Goal: Find contact information: Find contact information

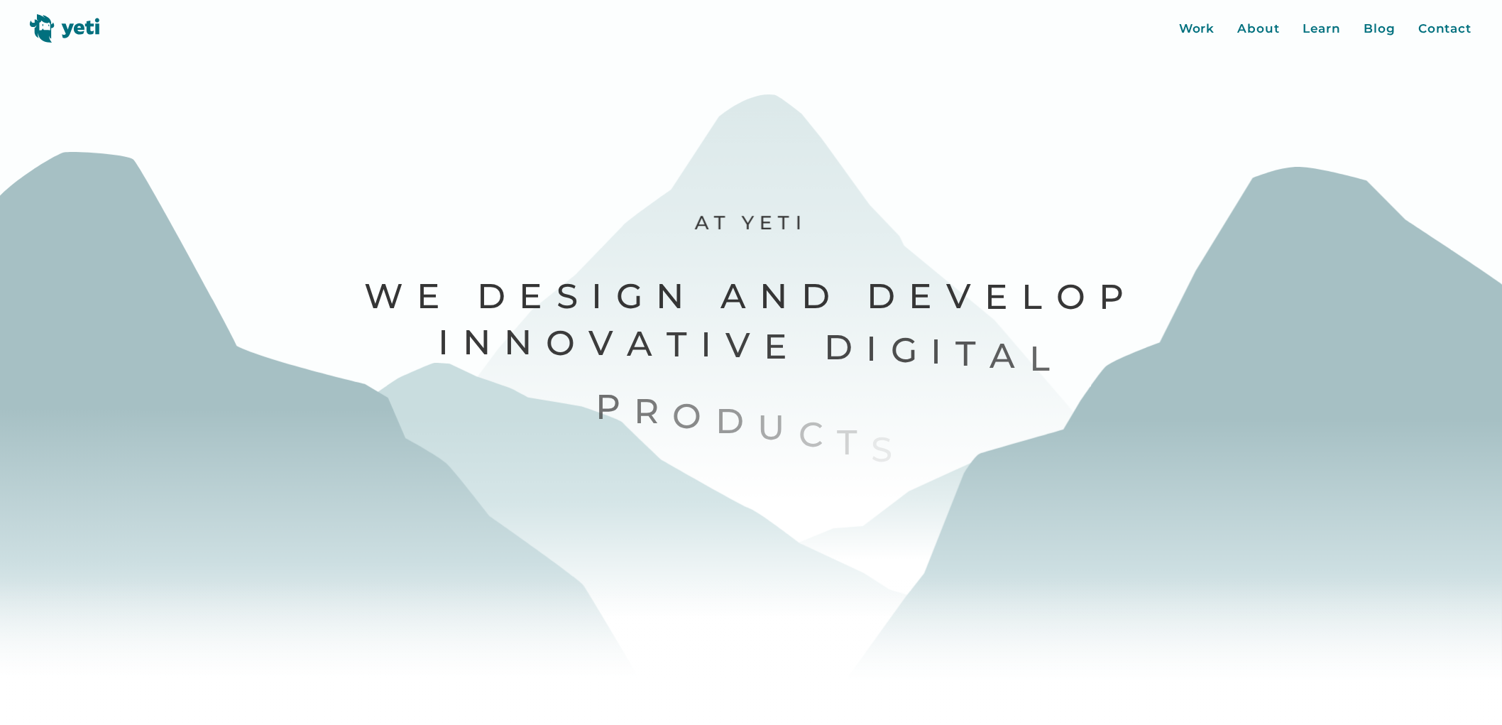
click at [1452, 30] on div "Contact" at bounding box center [1444, 29] width 53 height 18
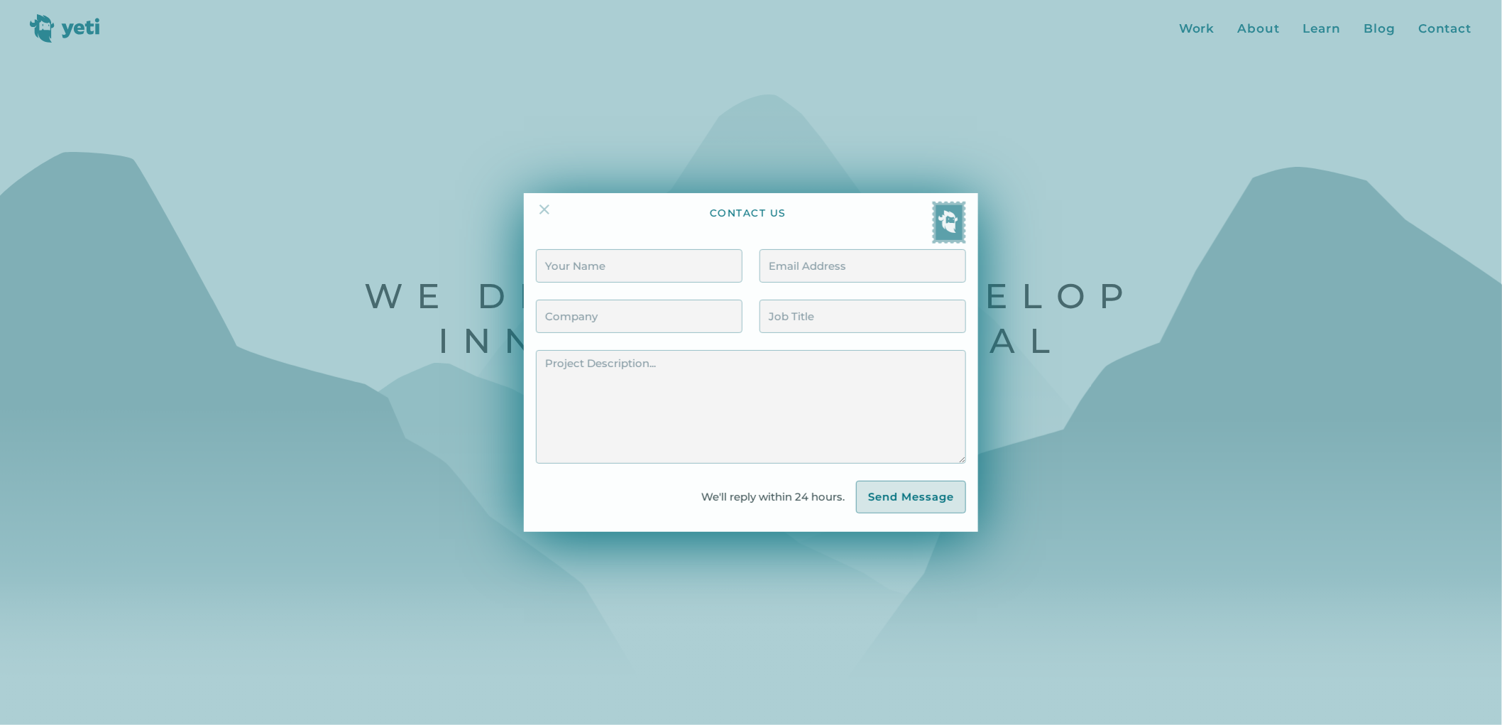
click at [547, 214] on img at bounding box center [544, 209] width 17 height 17
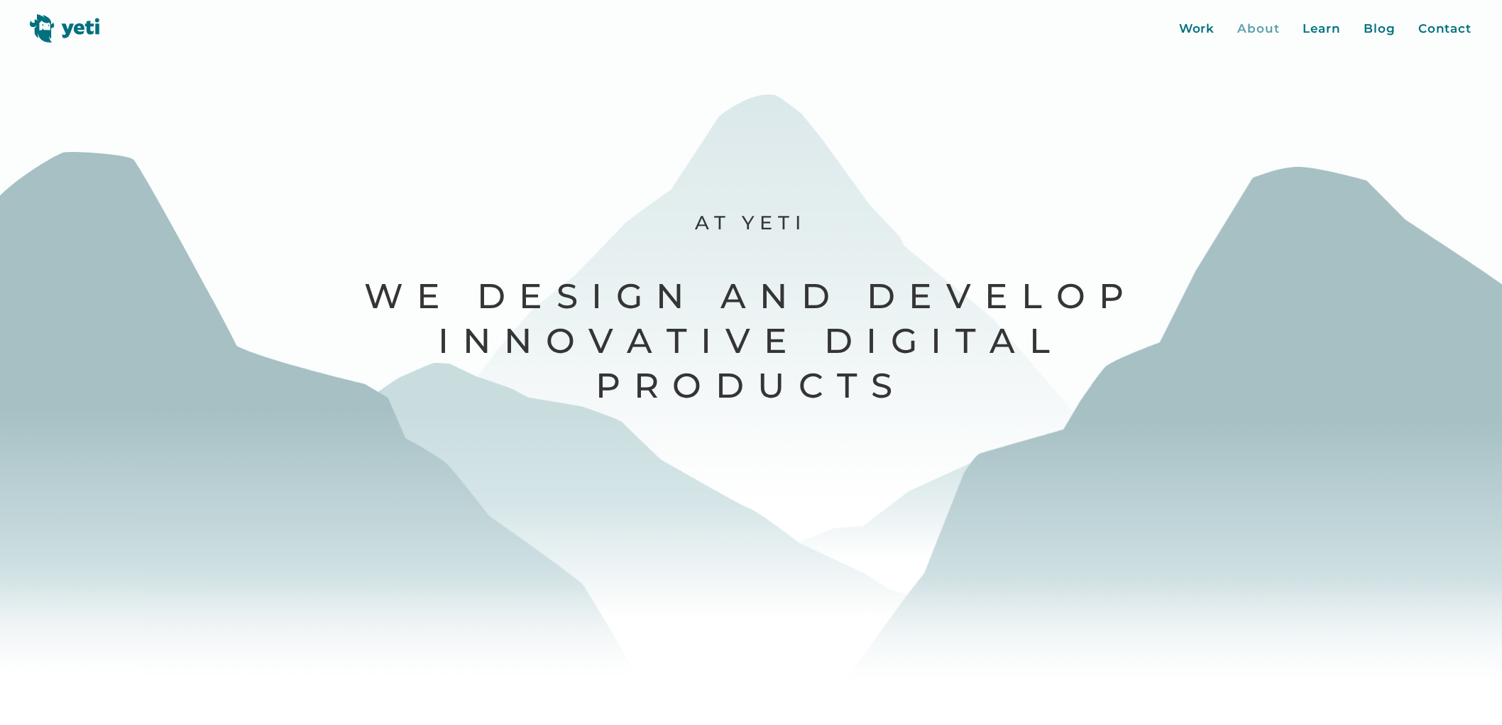
click at [1273, 31] on div "About" at bounding box center [1259, 29] width 43 height 18
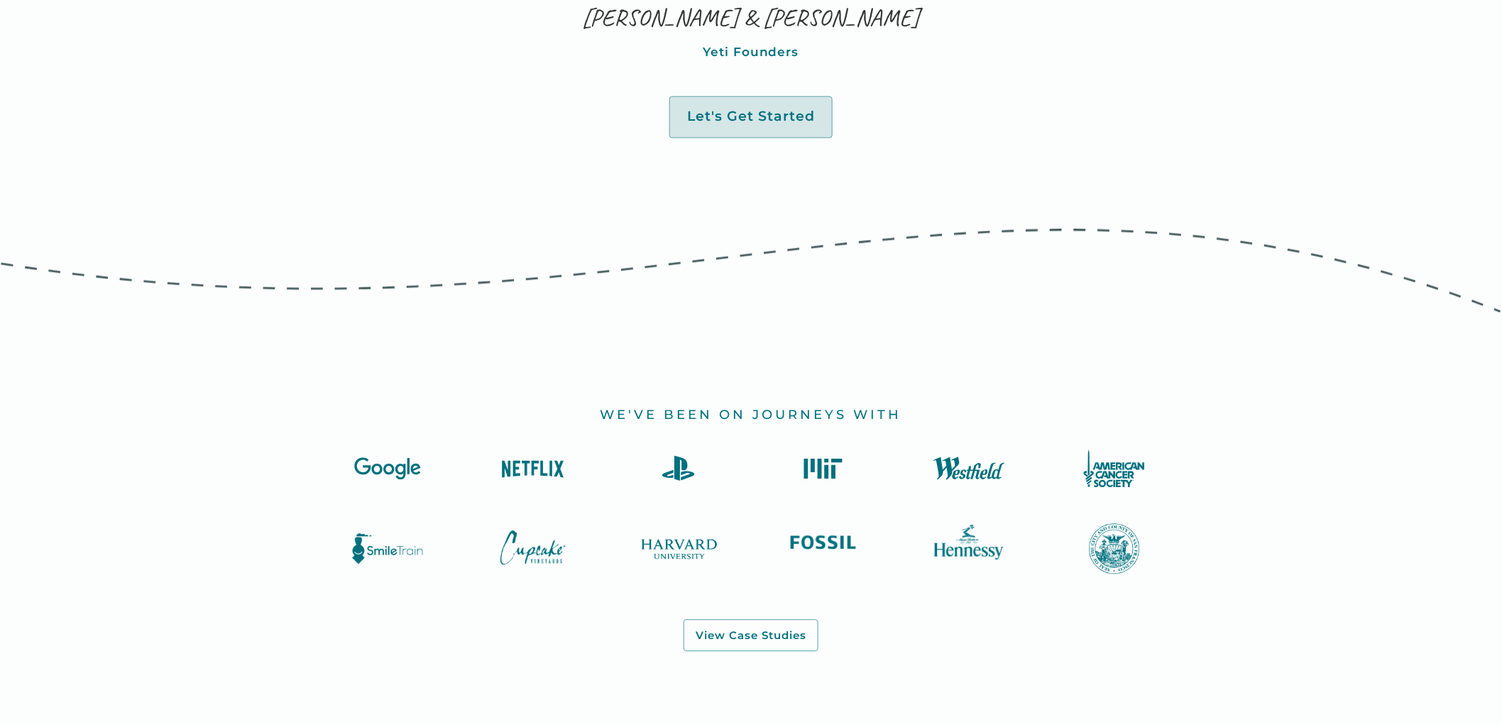
scroll to position [1104, 0]
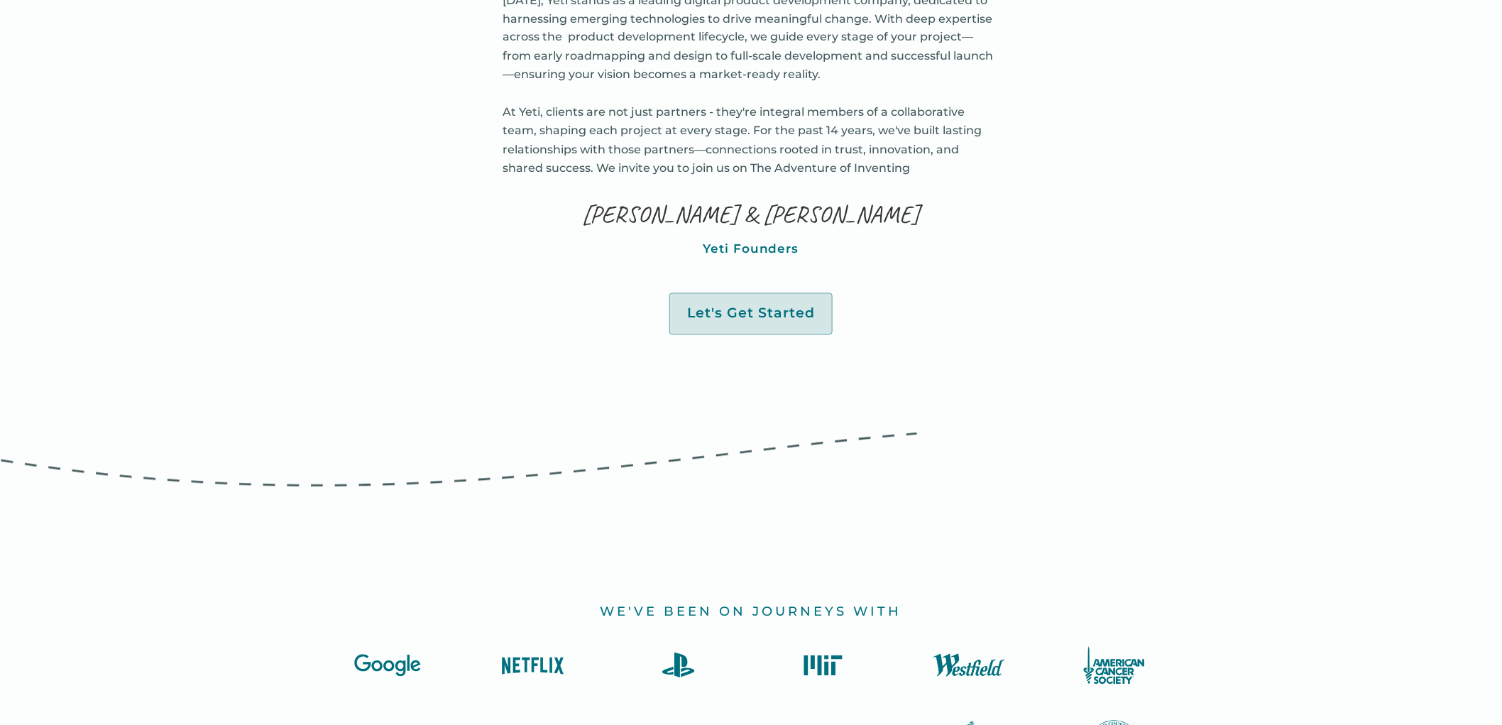
click at [762, 211] on p "[PERSON_NAME] & [PERSON_NAME]" at bounding box center [751, 215] width 337 height 26
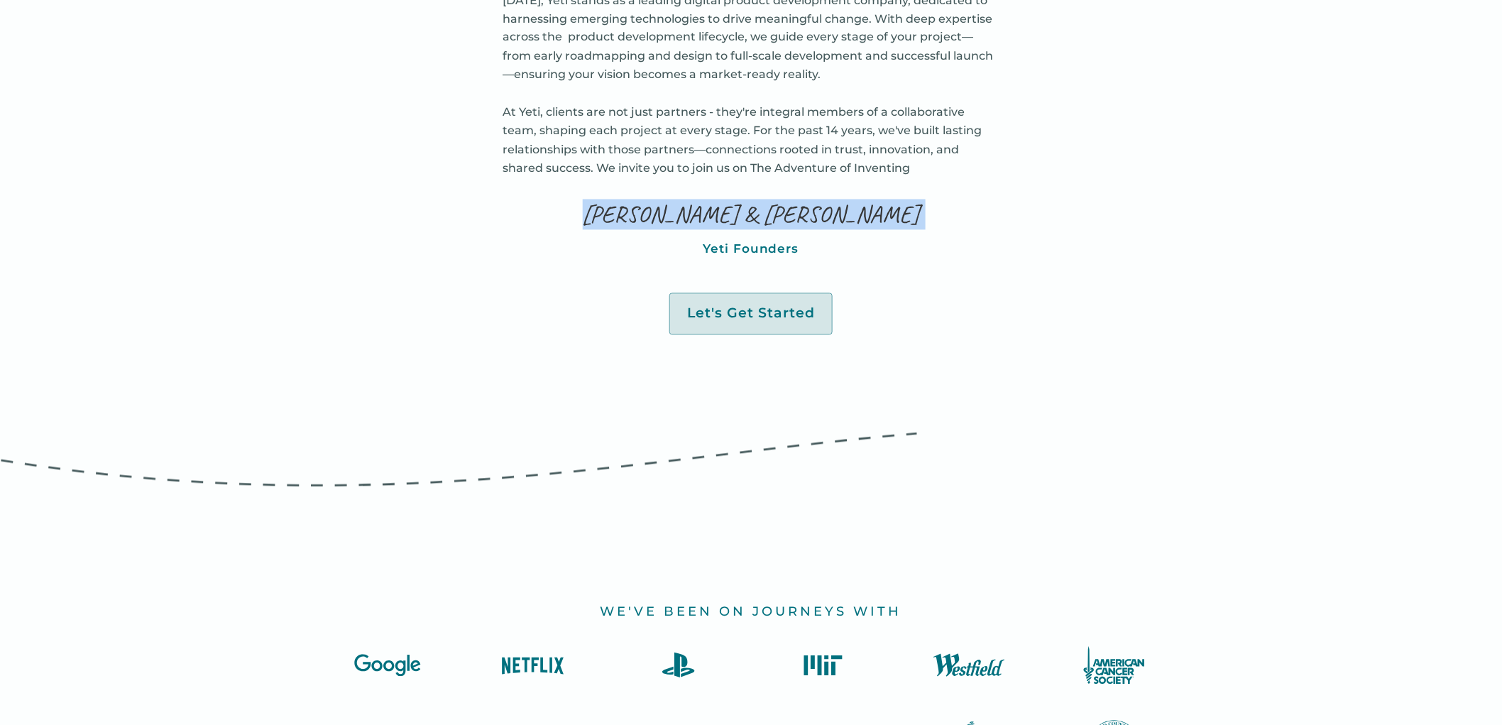
click at [762, 211] on p "[PERSON_NAME] & [PERSON_NAME]" at bounding box center [751, 215] width 337 height 26
click at [722, 213] on p "[PERSON_NAME] & [PERSON_NAME]" at bounding box center [751, 215] width 337 height 26
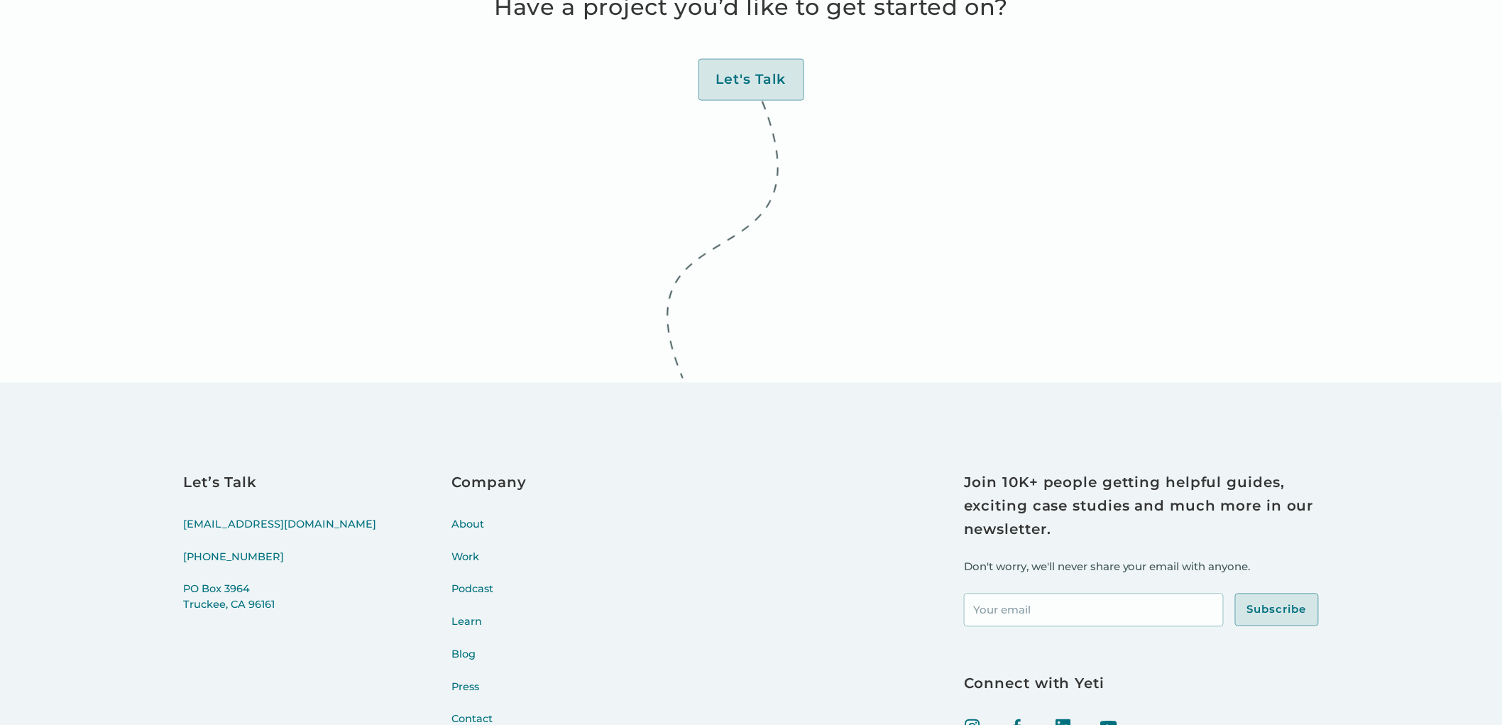
scroll to position [5363, 0]
click at [224, 532] on link "[EMAIL_ADDRESS][DOMAIN_NAME]" at bounding box center [279, 531] width 193 height 33
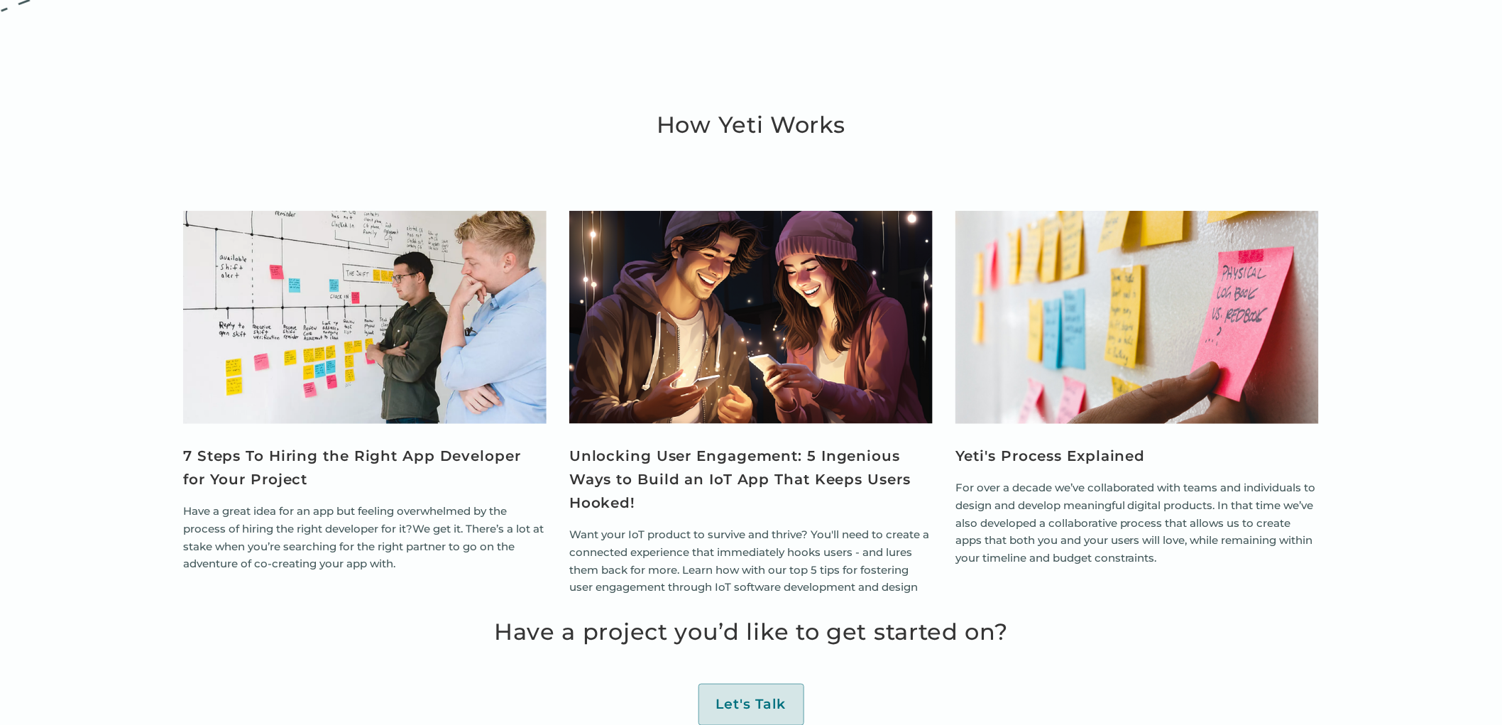
scroll to position [4732, 0]
